Goal: Check status: Check status

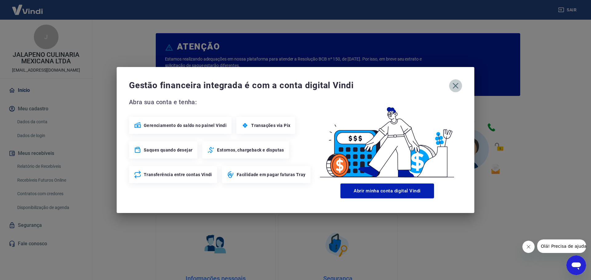
click at [457, 87] on icon "button" at bounding box center [455, 86] width 10 height 10
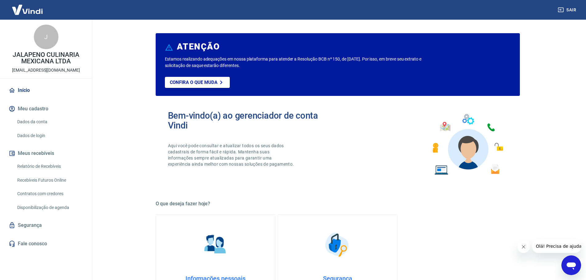
drag, startPoint x: 28, startPoint y: 164, endPoint x: 58, endPoint y: 157, distance: 31.0
click at [28, 164] on link "Relatório de Recebíveis" at bounding box center [50, 166] width 70 height 13
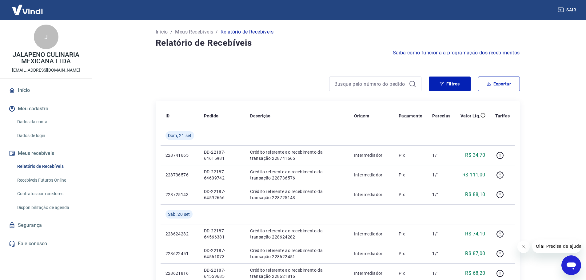
click at [62, 183] on link "Recebíveis Futuros Online" at bounding box center [50, 180] width 70 height 13
click at [37, 208] on link "Disponibilização de agenda" at bounding box center [50, 208] width 70 height 13
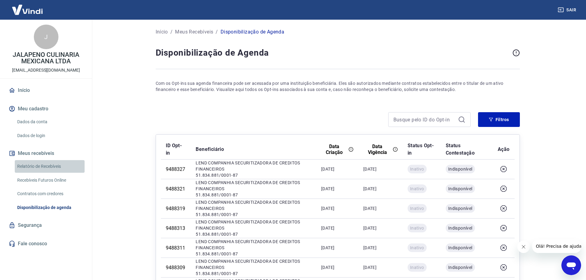
click at [50, 165] on link "Relatório de Recebíveis" at bounding box center [50, 166] width 70 height 13
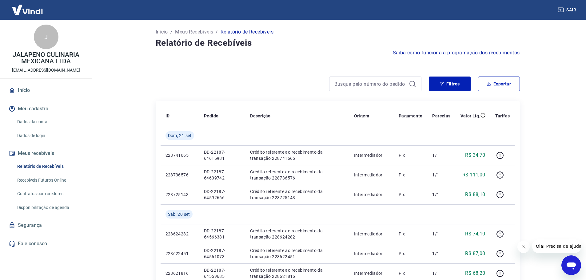
click at [46, 150] on button "Meus recebíveis" at bounding box center [45, 154] width 77 height 14
click at [25, 150] on button "Meus recebíveis" at bounding box center [45, 154] width 77 height 14
click at [33, 112] on button "Meu cadastro" at bounding box center [45, 109] width 77 height 14
click at [27, 92] on link "Início" at bounding box center [45, 91] width 77 height 14
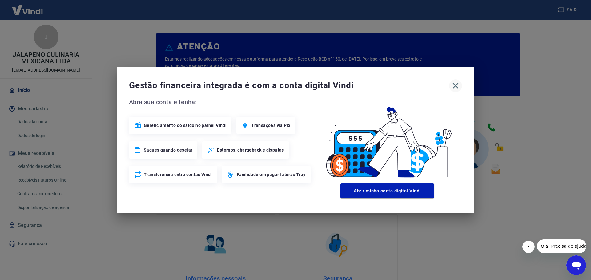
click at [457, 85] on icon "button" at bounding box center [455, 86] width 10 height 10
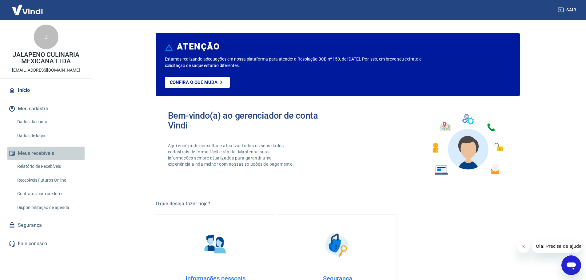
click at [38, 155] on button "Meus recebíveis" at bounding box center [45, 154] width 77 height 14
click at [38, 161] on link "Relatório de Recebíveis" at bounding box center [50, 166] width 70 height 13
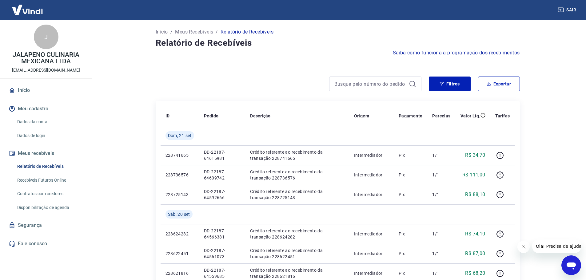
click at [437, 52] on span "Saiba como funciona a programação dos recebimentos" at bounding box center [456, 52] width 127 height 7
click at [34, 178] on link "Recebíveis Futuros Online" at bounding box center [50, 180] width 70 height 13
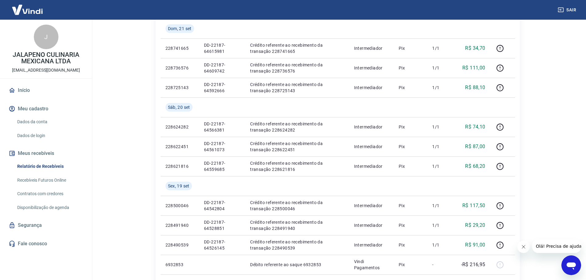
scroll to position [106, 0]
click at [558, 128] on main "Início / Meus Recebíveis / Relatório de Recebíveis Relatório de Recebíveis Saib…" at bounding box center [337, 44] width 497 height 261
click at [566, 115] on main "Início / Meus Recebíveis / Relatório de Recebíveis Relatório de Recebíveis Saib…" at bounding box center [337, 44] width 497 height 261
